Goal: Task Accomplishment & Management: Manage account settings

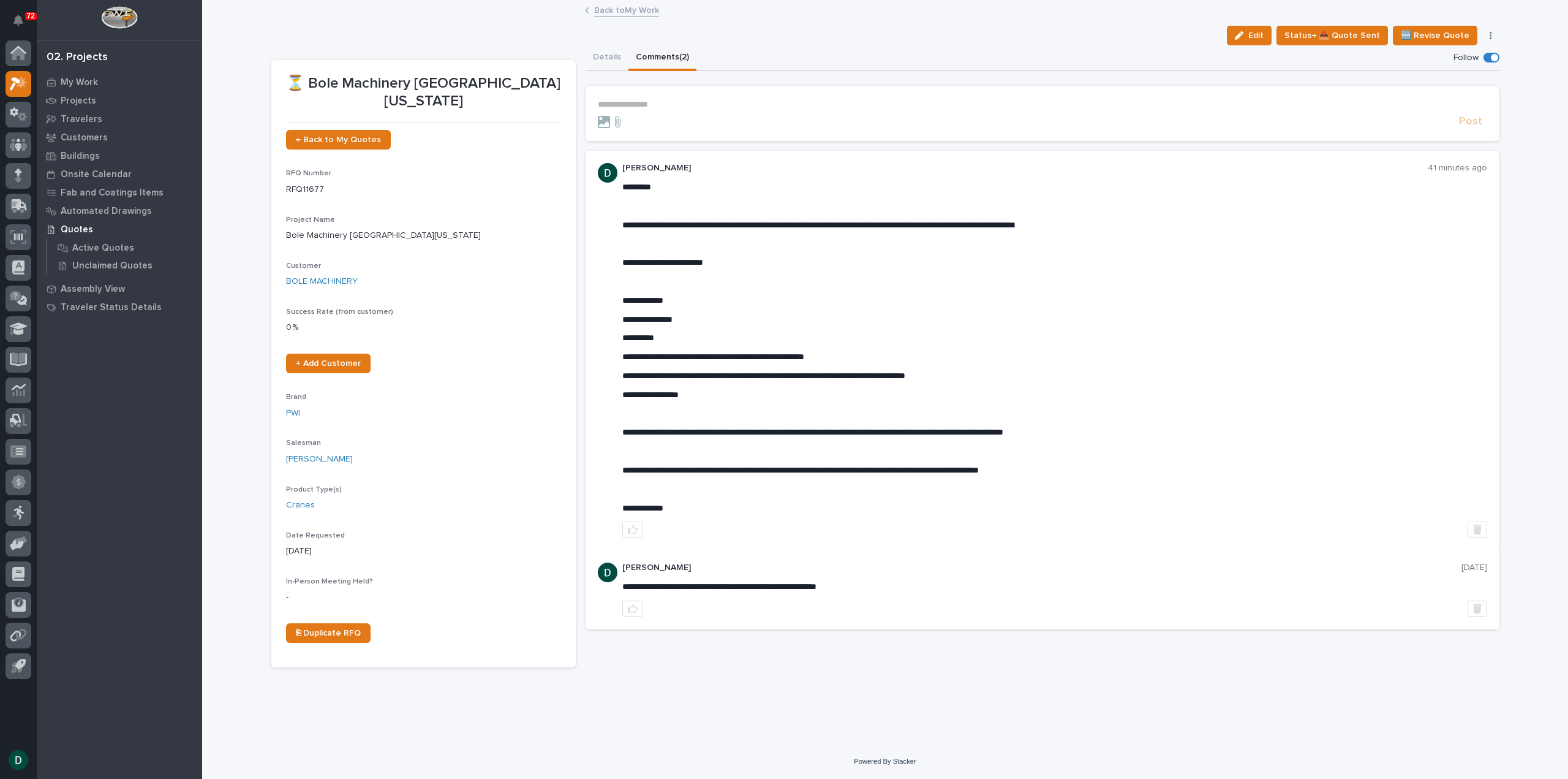
click at [640, 6] on link "Back to My Work" at bounding box center [626, 10] width 65 height 14
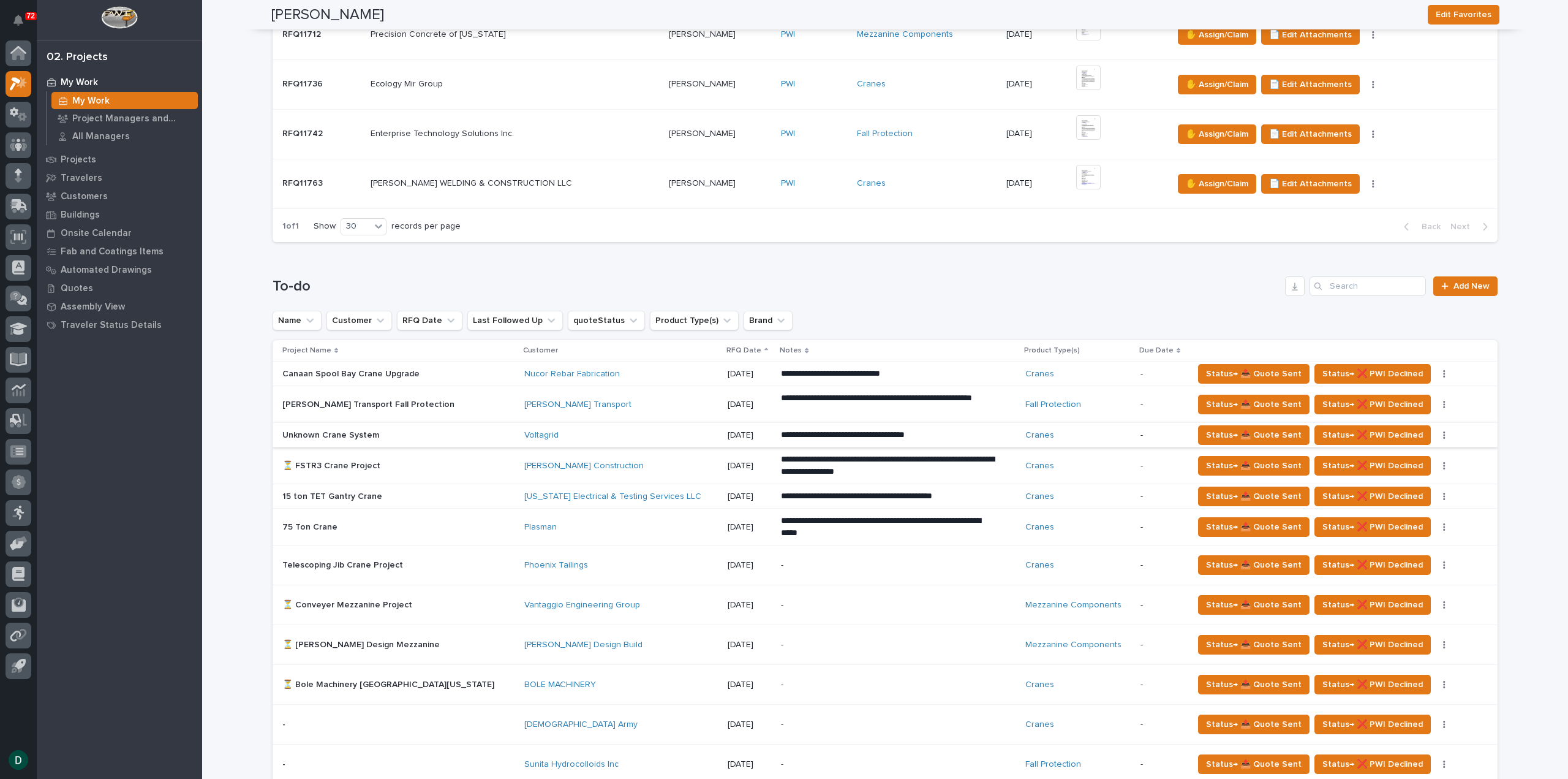
scroll to position [551, 0]
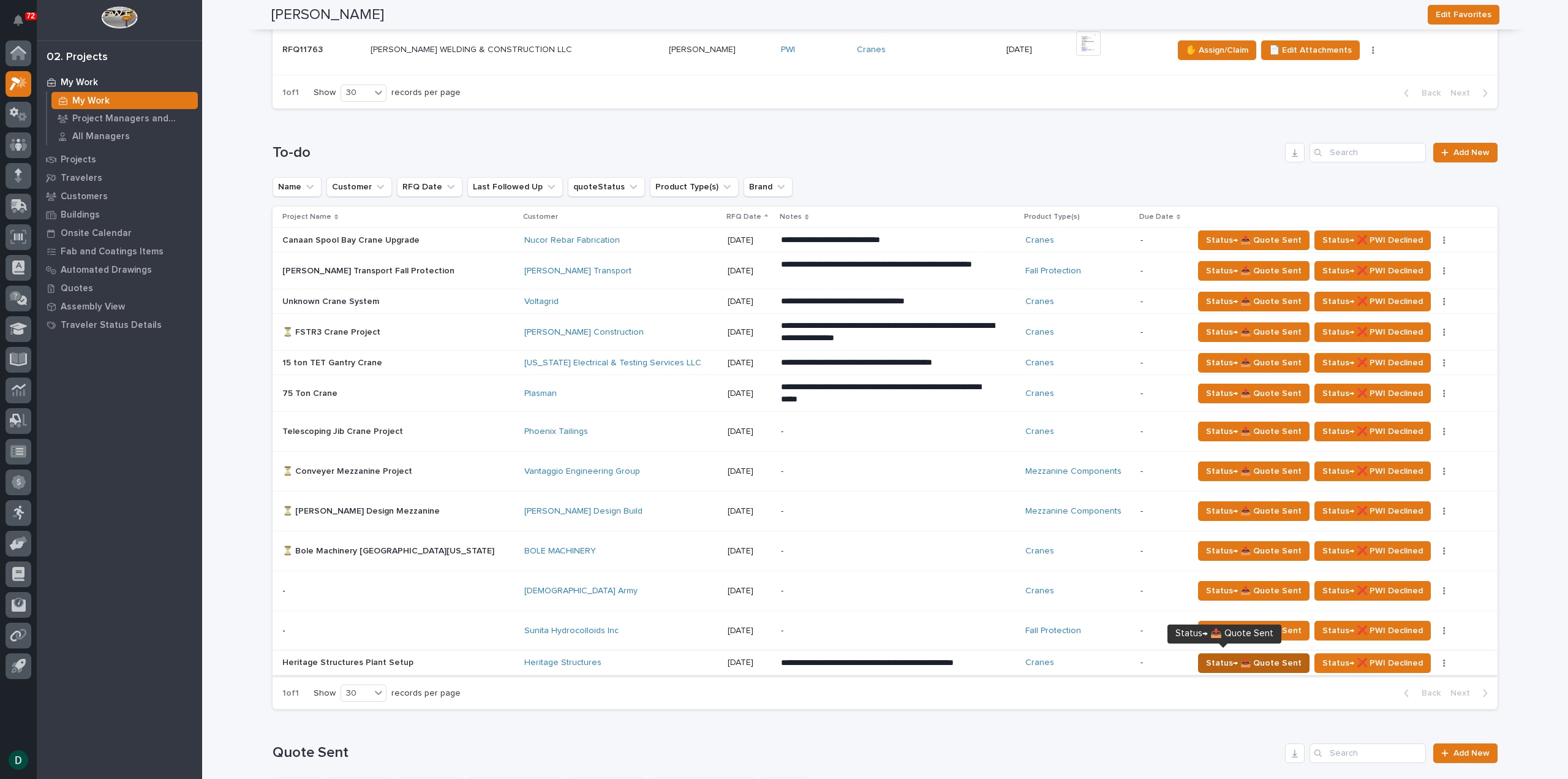
click at [1245, 663] on span "Status→ 📤 Quote Sent" at bounding box center [1254, 663] width 96 height 15
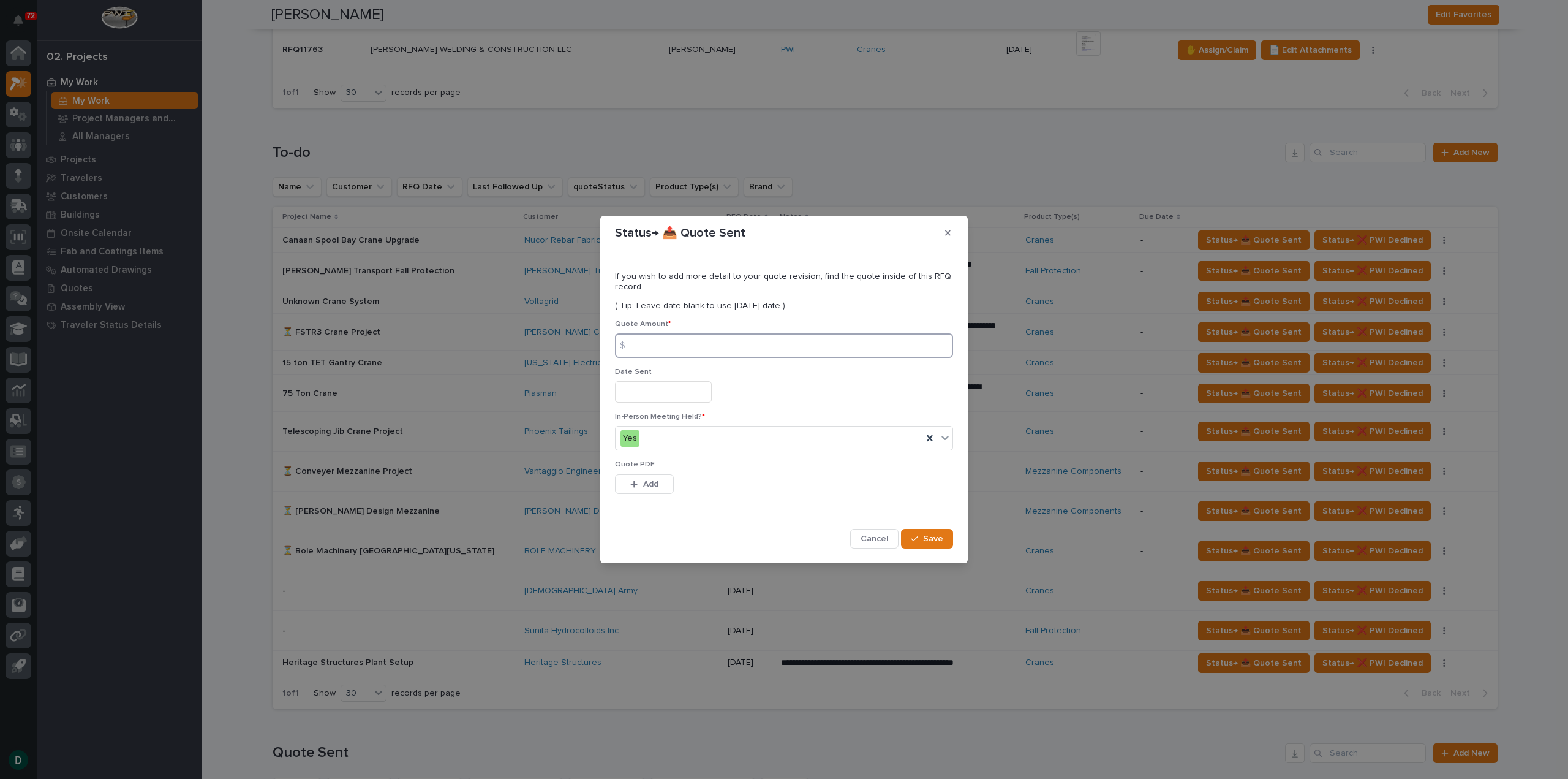
click at [681, 345] on input at bounding box center [784, 346] width 338 height 24
click at [689, 343] on input at bounding box center [784, 346] width 338 height 24
type input "247913"
click at [650, 386] on input "text" at bounding box center [663, 391] width 97 height 21
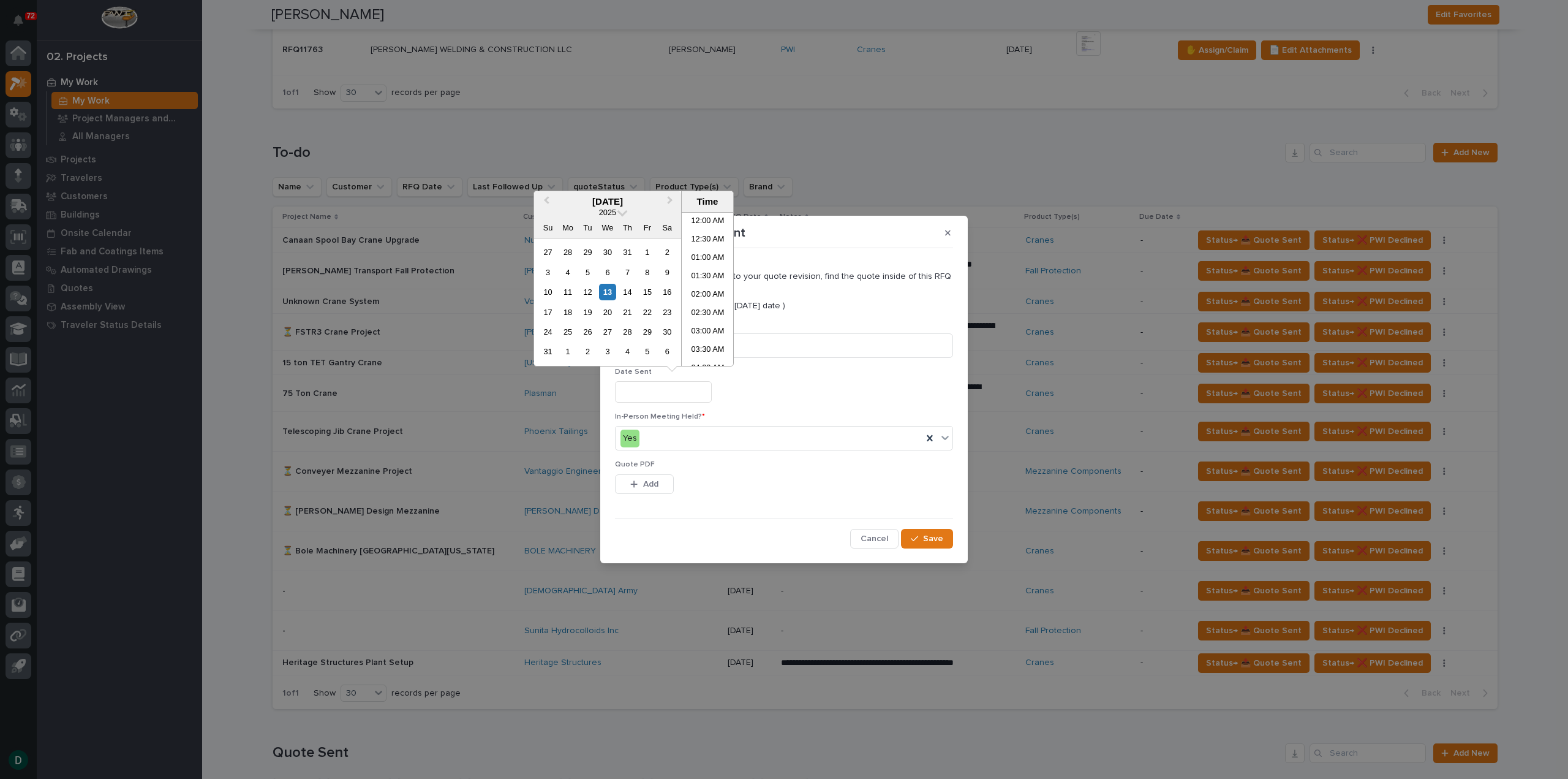
scroll to position [355, 0]
click at [606, 295] on div "13" at bounding box center [608, 292] width 17 height 17
type input "**********"
click at [643, 487] on span "Add" at bounding box center [651, 484] width 15 height 11
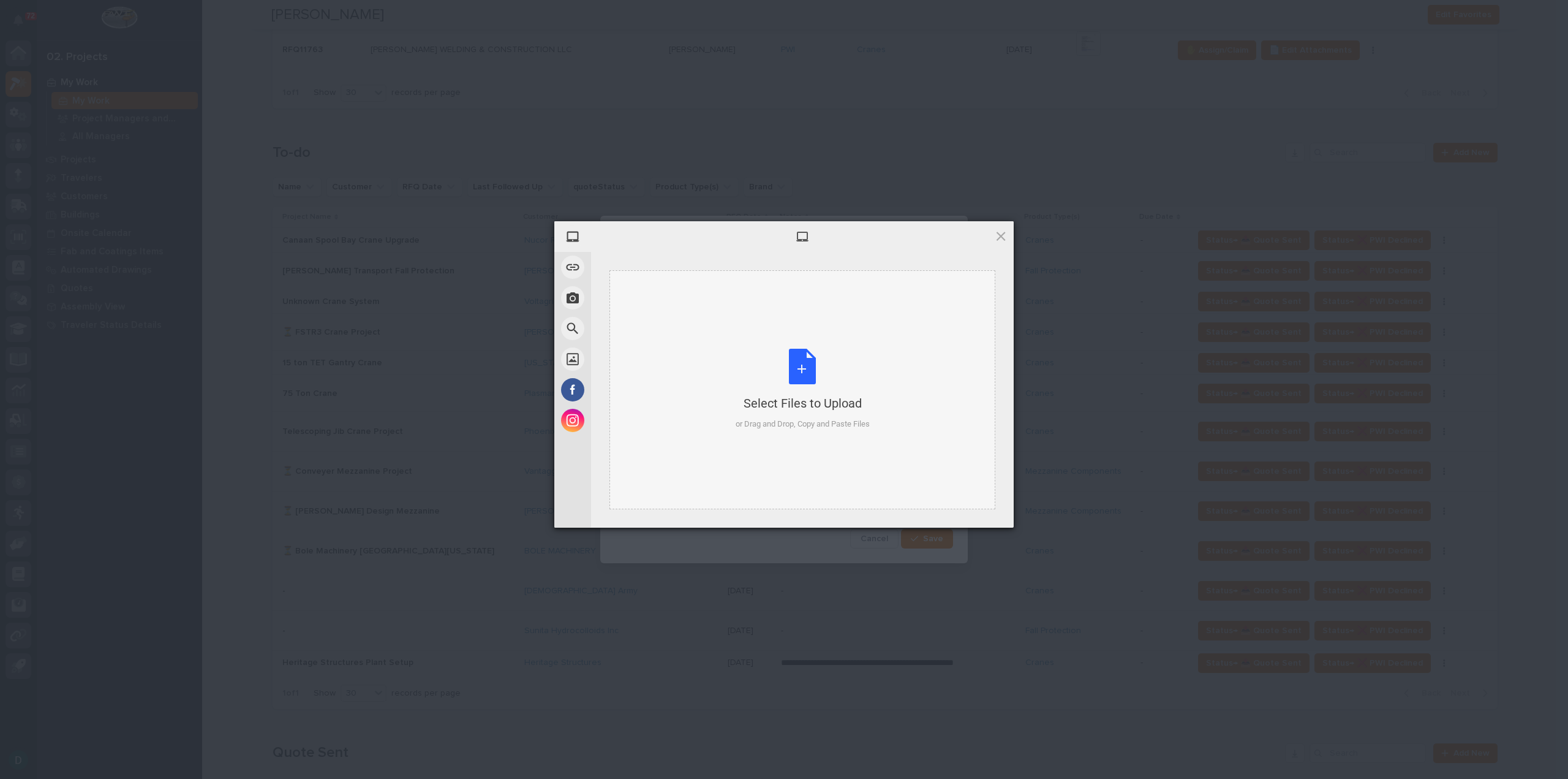
click at [813, 377] on div "Select Files to Upload or Drag and Drop, Copy and Paste Files" at bounding box center [802, 390] width 134 height 82
drag, startPoint x: 975, startPoint y: 517, endPoint x: 1005, endPoint y: 539, distance: 37.2
click at [975, 517] on span "Upload 1" at bounding box center [976, 511] width 62 height 23
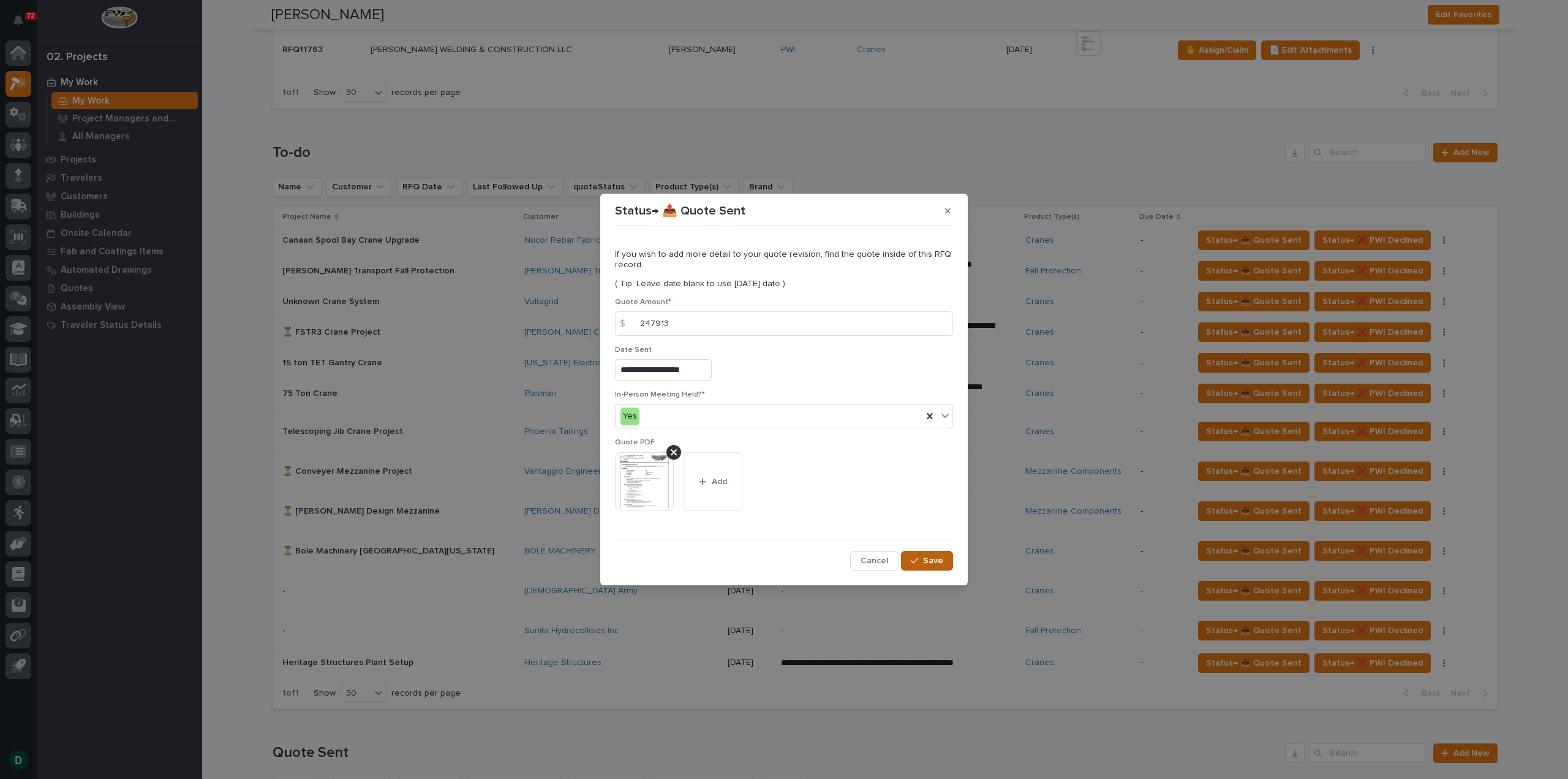
click at [923, 558] on div "button" at bounding box center [917, 560] width 12 height 8
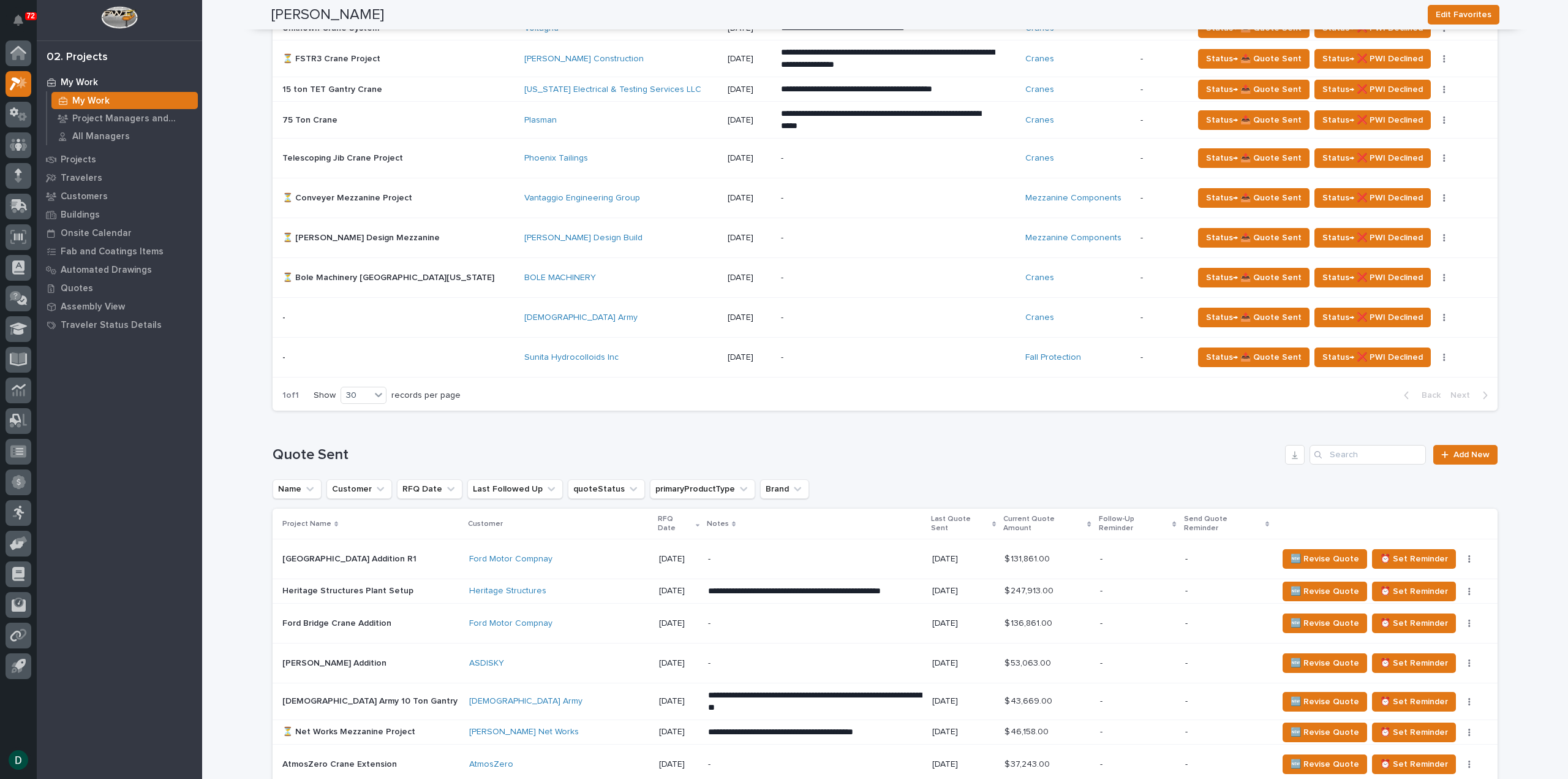
scroll to position [429, 0]
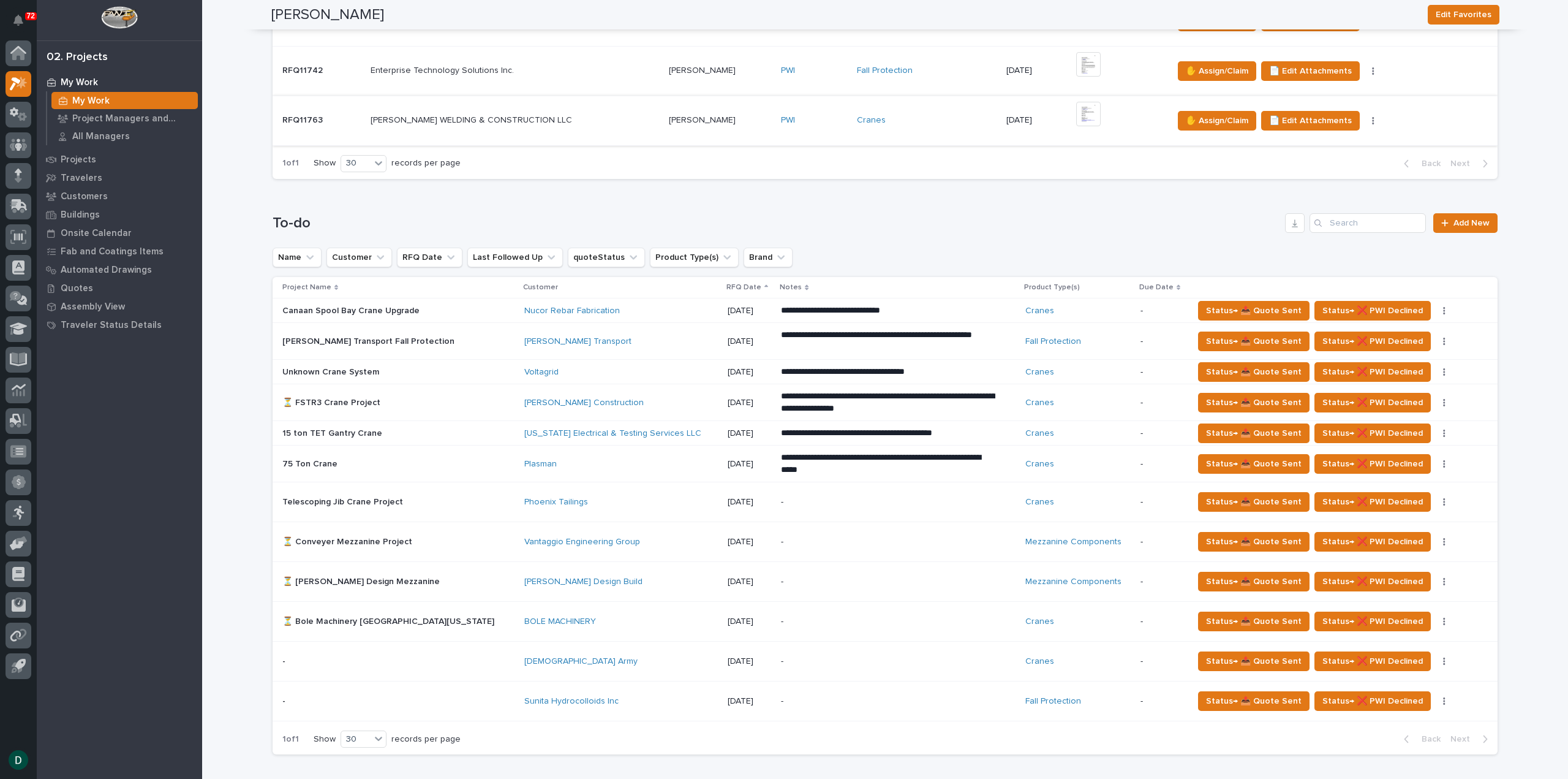
scroll to position [551, 0]
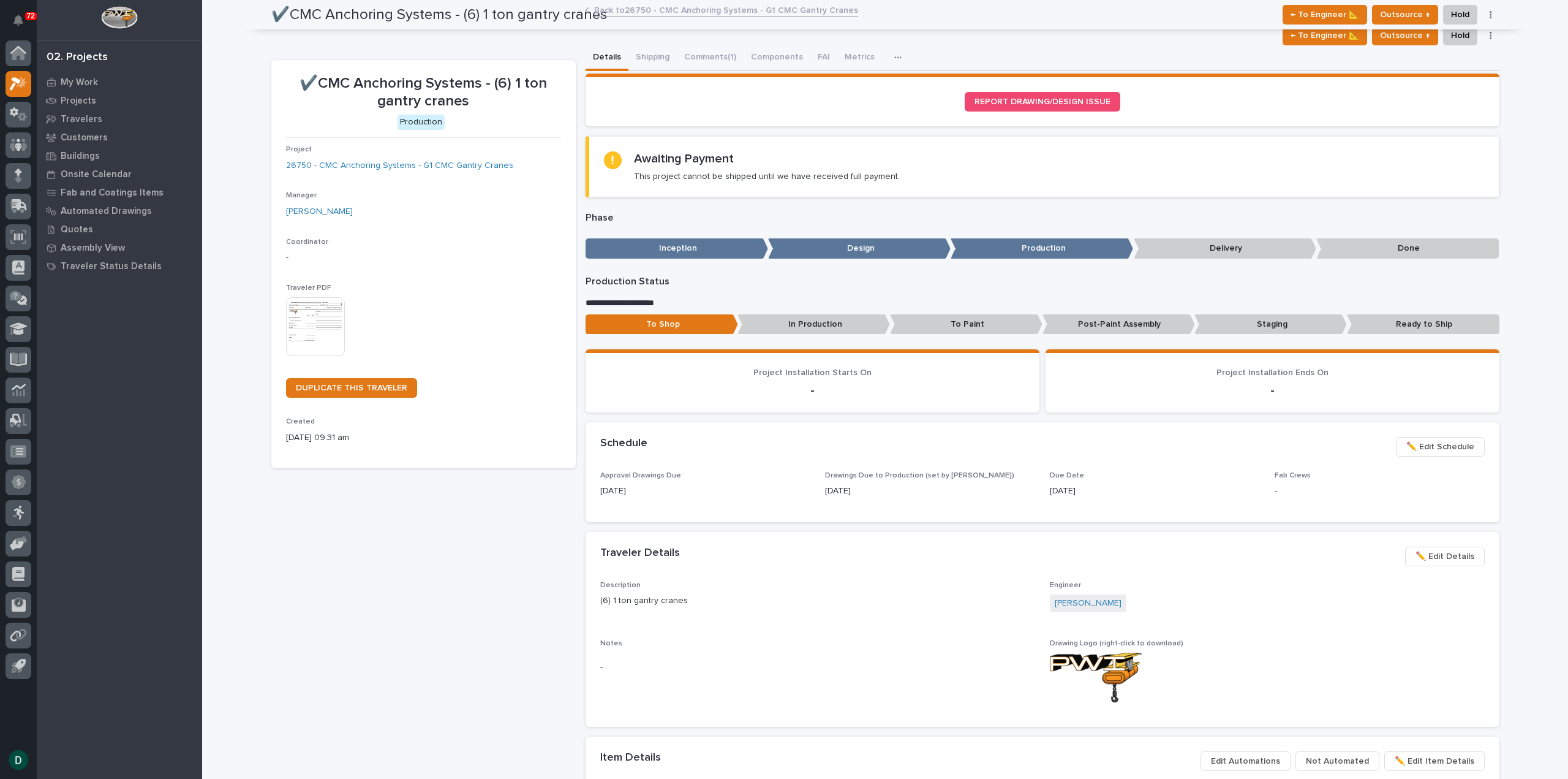
scroll to position [73, 0]
